Goal: Task Accomplishment & Management: Manage account settings

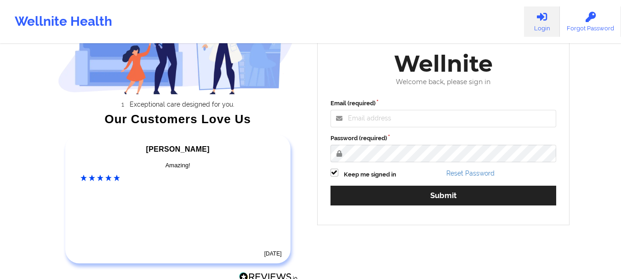
scroll to position [92, 0]
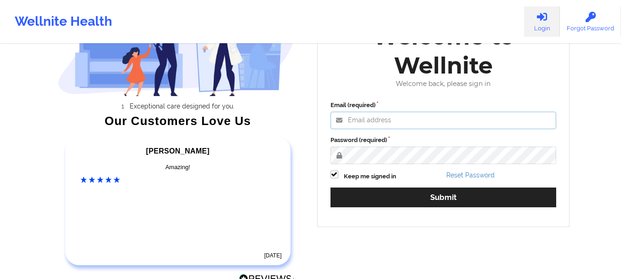
click at [369, 121] on input "Email (required)" at bounding box center [444, 120] width 226 height 17
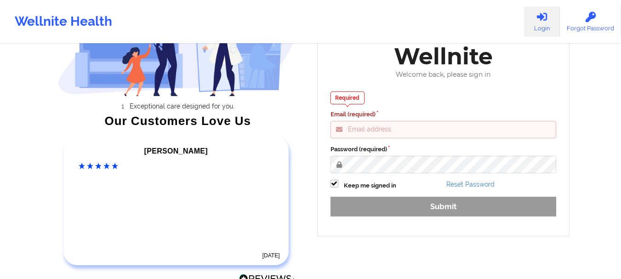
click at [377, 133] on input "Email (required)" at bounding box center [444, 129] width 226 height 17
type input "[EMAIL_ADDRESS][DOMAIN_NAME]"
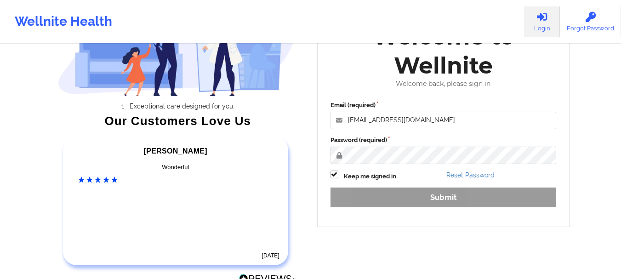
click at [308, 253] on div "Exceptional care designed for you. Our Customers Love Us [PERSON_NAME] C Amazin…" at bounding box center [178, 122] width 266 height 339
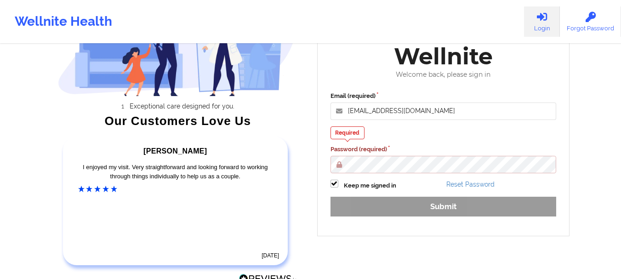
click at [356, 134] on div "Required" at bounding box center [348, 132] width 34 height 13
click at [375, 138] on div "Required Password (required)" at bounding box center [444, 149] width 226 height 47
click at [353, 126] on div "Required" at bounding box center [348, 132] width 34 height 13
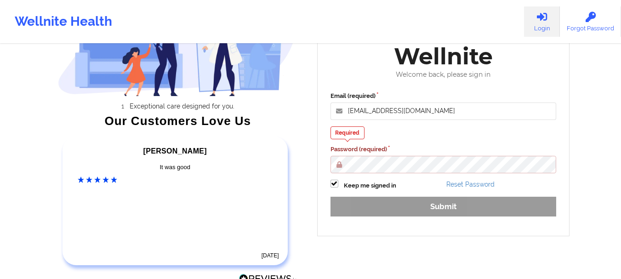
click at [444, 135] on div "Required Password (required)" at bounding box center [444, 149] width 226 height 47
click at [345, 138] on div "Required" at bounding box center [348, 132] width 34 height 13
